Goal: Task Accomplishment & Management: Use online tool/utility

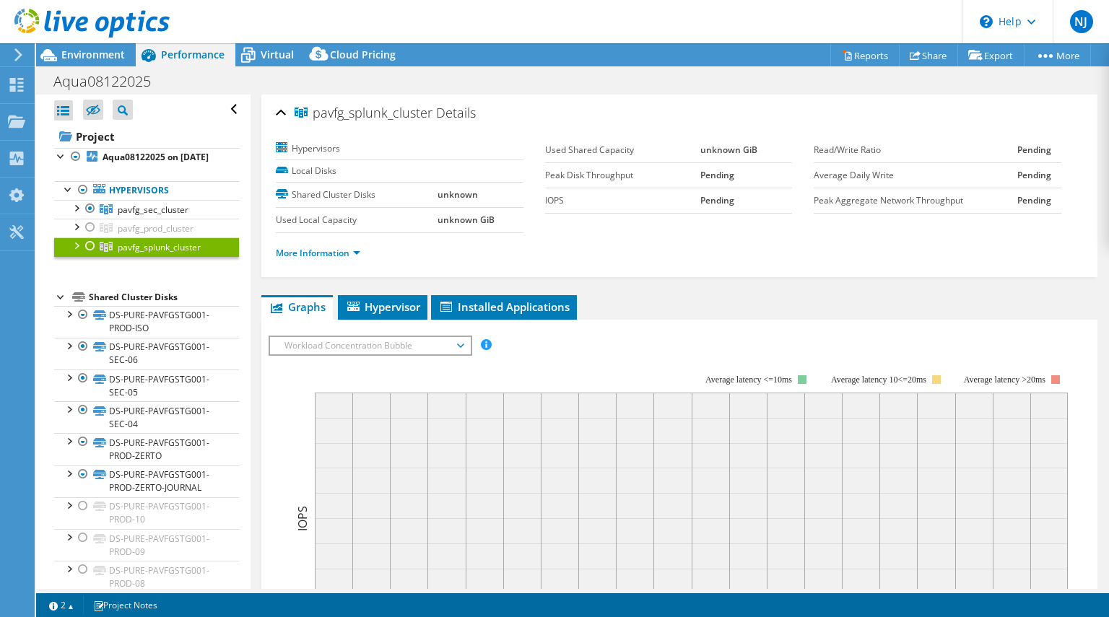
select select "USD"
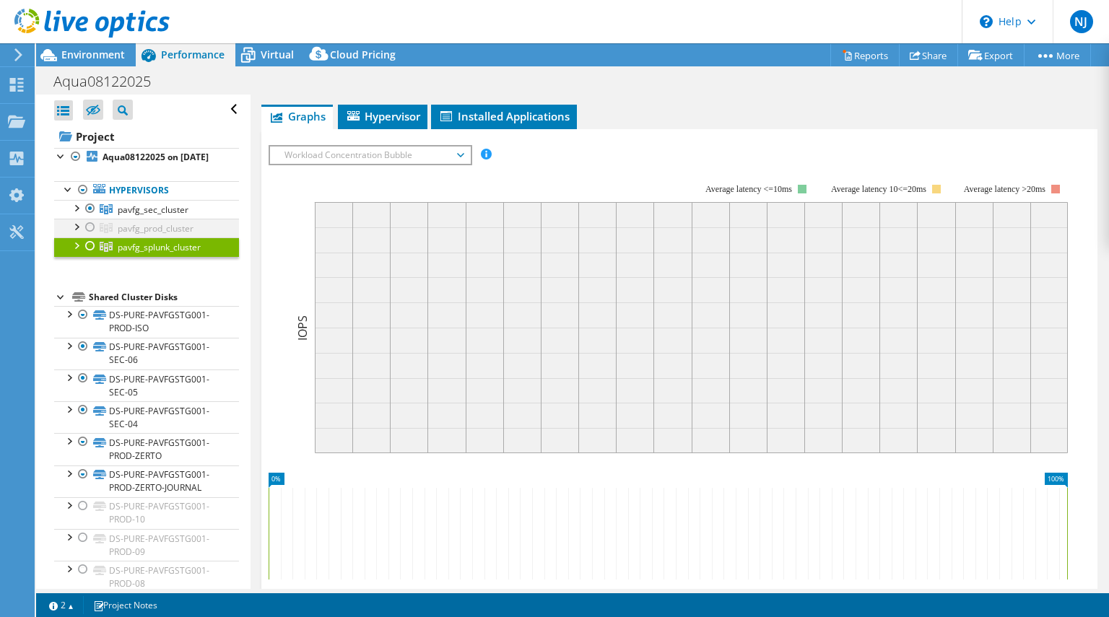
click at [90, 236] on div at bounding box center [90, 227] width 14 height 17
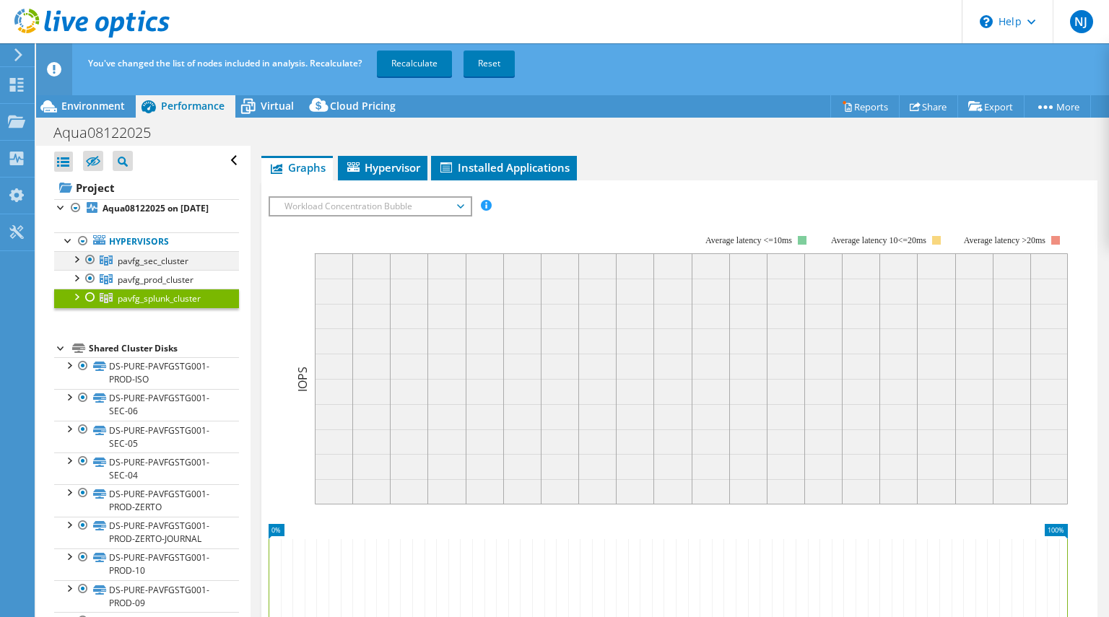
click at [90, 269] on div at bounding box center [90, 259] width 14 height 17
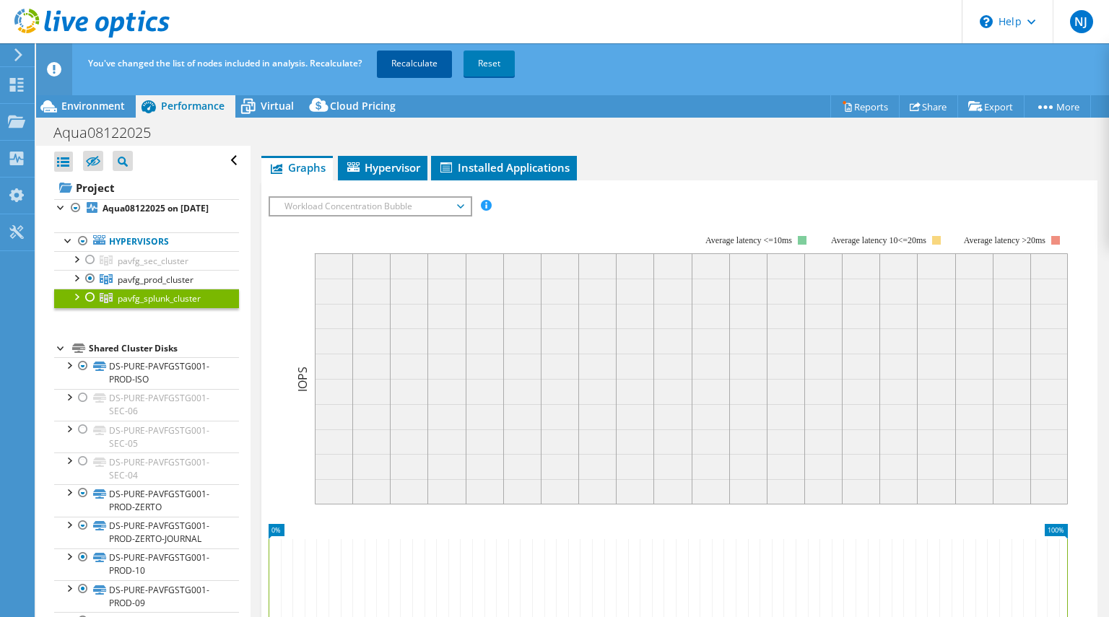
click at [426, 57] on link "Recalculate" at bounding box center [414, 64] width 75 height 26
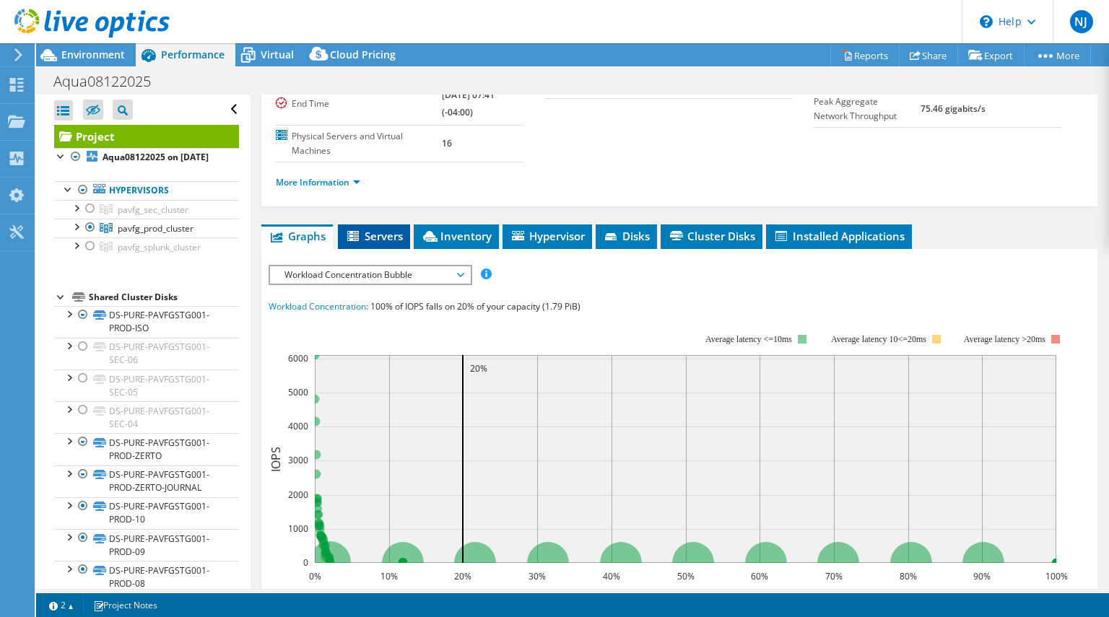
click at [384, 229] on span "Servers" at bounding box center [374, 236] width 58 height 14
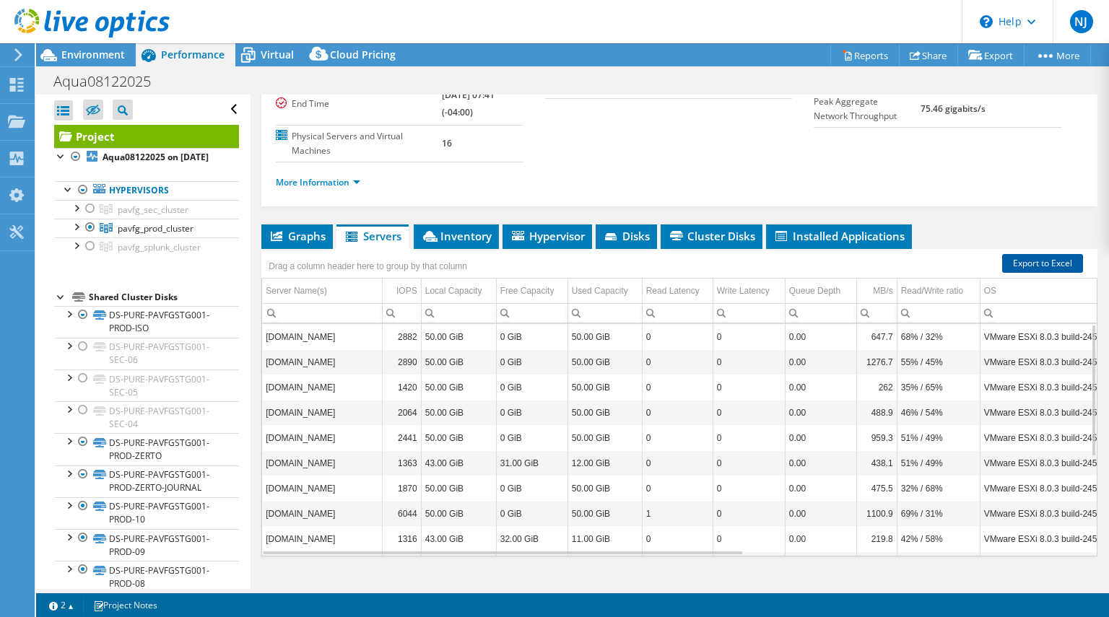
click at [1034, 254] on link "Export to Excel" at bounding box center [1042, 263] width 81 height 19
click at [91, 236] on div at bounding box center [90, 227] width 14 height 17
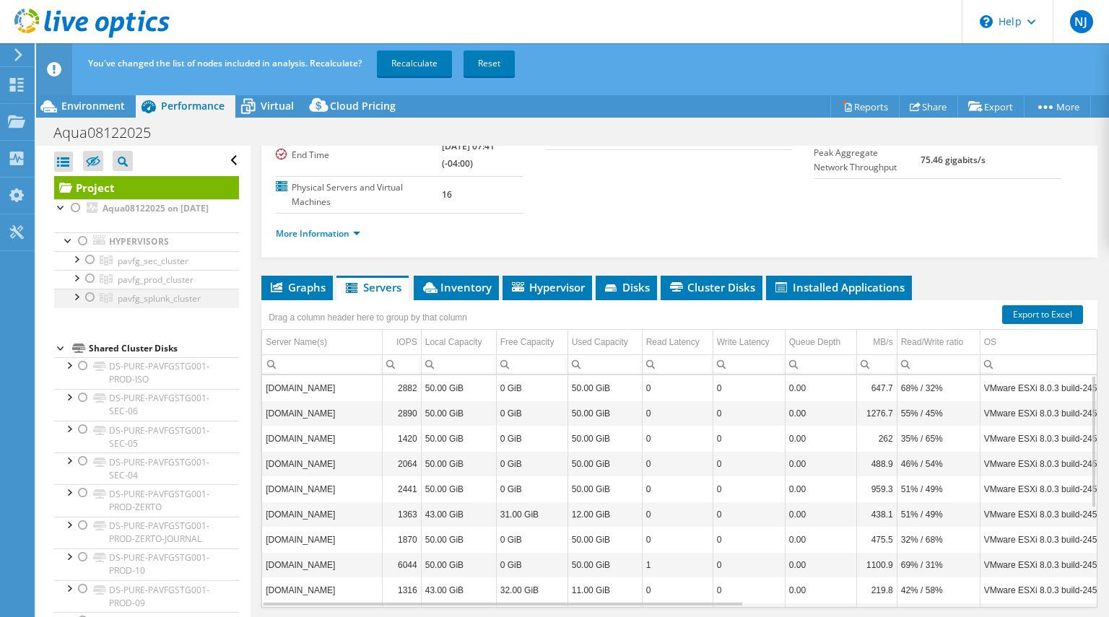
click at [91, 306] on div at bounding box center [90, 297] width 14 height 17
click at [412, 67] on link "Recalculate" at bounding box center [414, 64] width 75 height 26
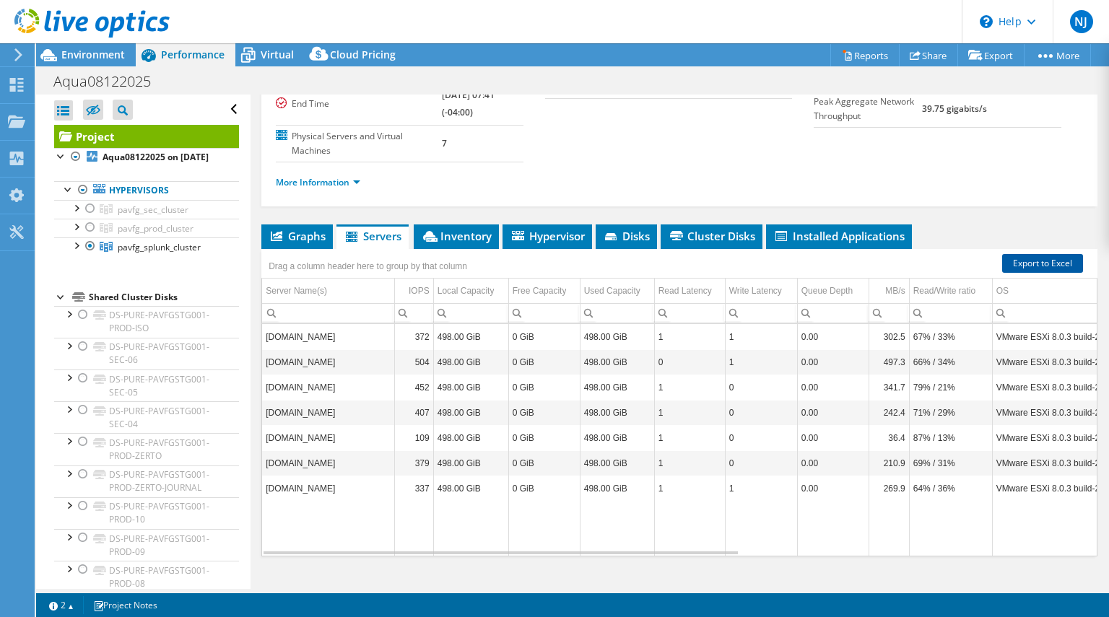
click at [1021, 254] on link "Export to Excel" at bounding box center [1042, 263] width 81 height 19
